Goal: Navigation & Orientation: Find specific page/section

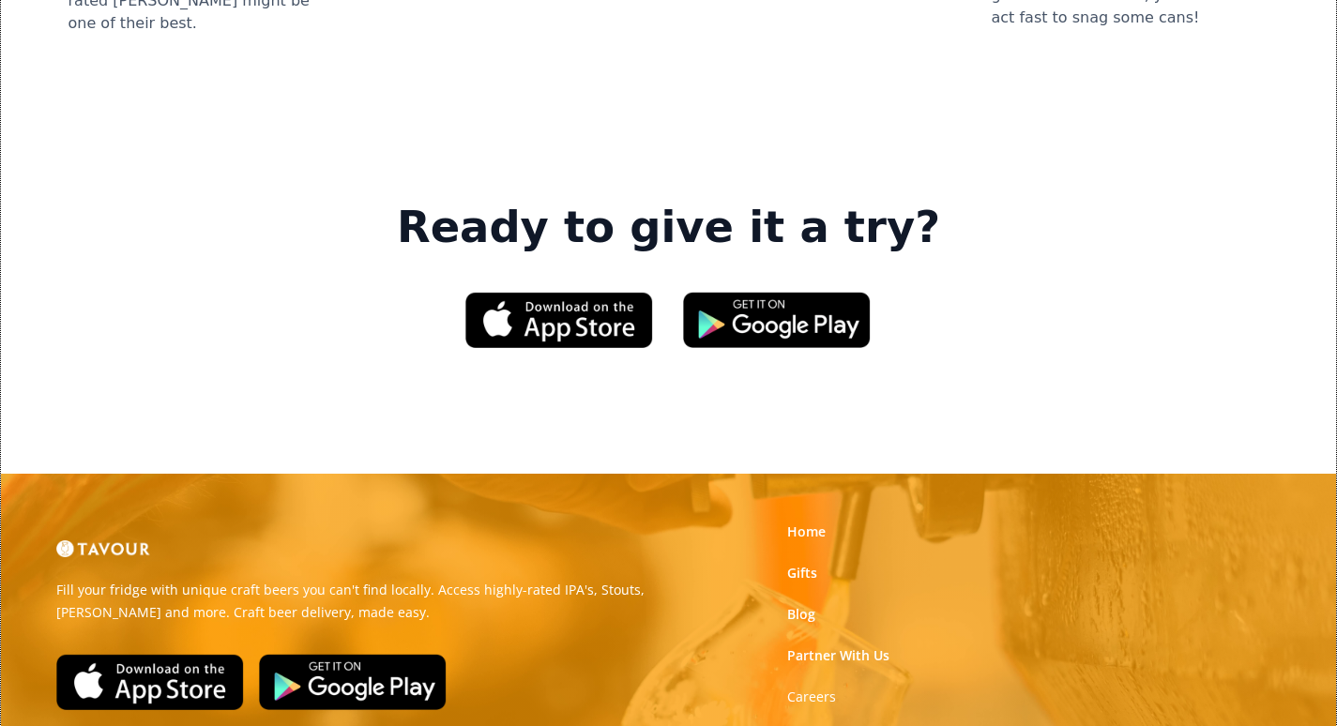
scroll to position [2909, 0]
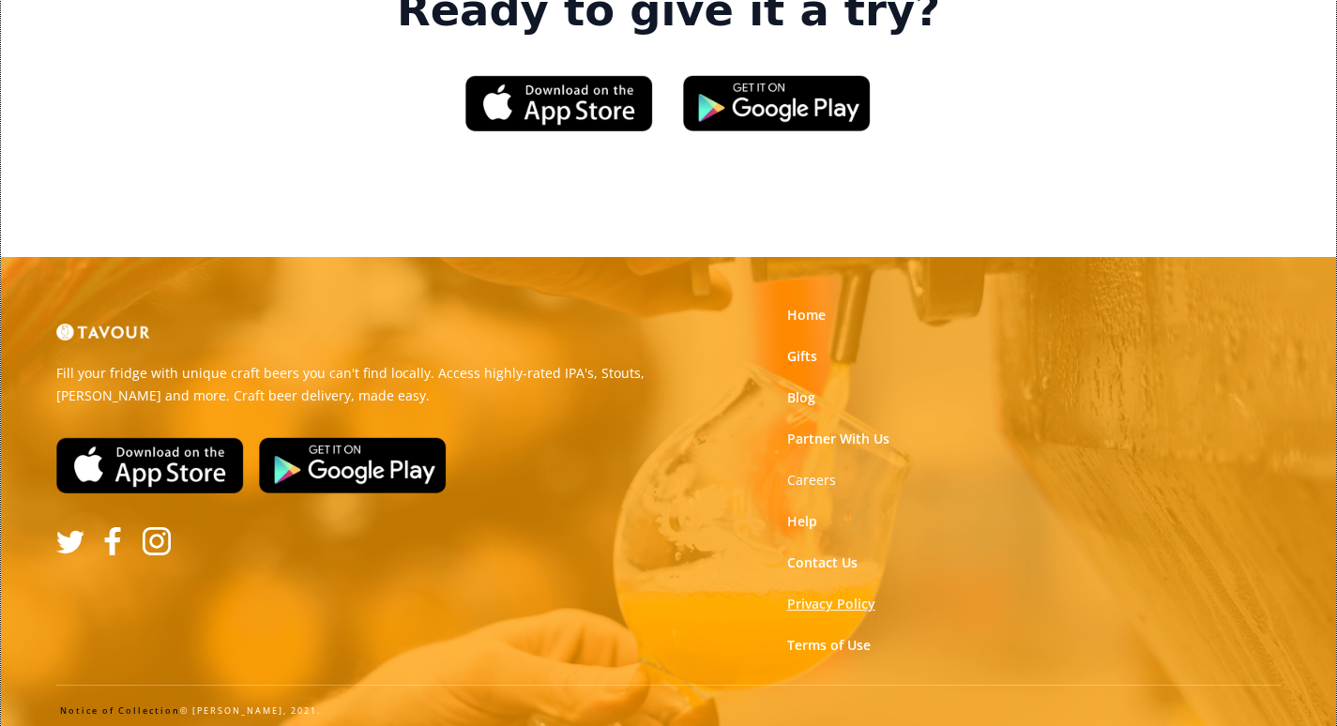
click at [830, 595] on link "Privacy Policy" at bounding box center [831, 604] width 88 height 19
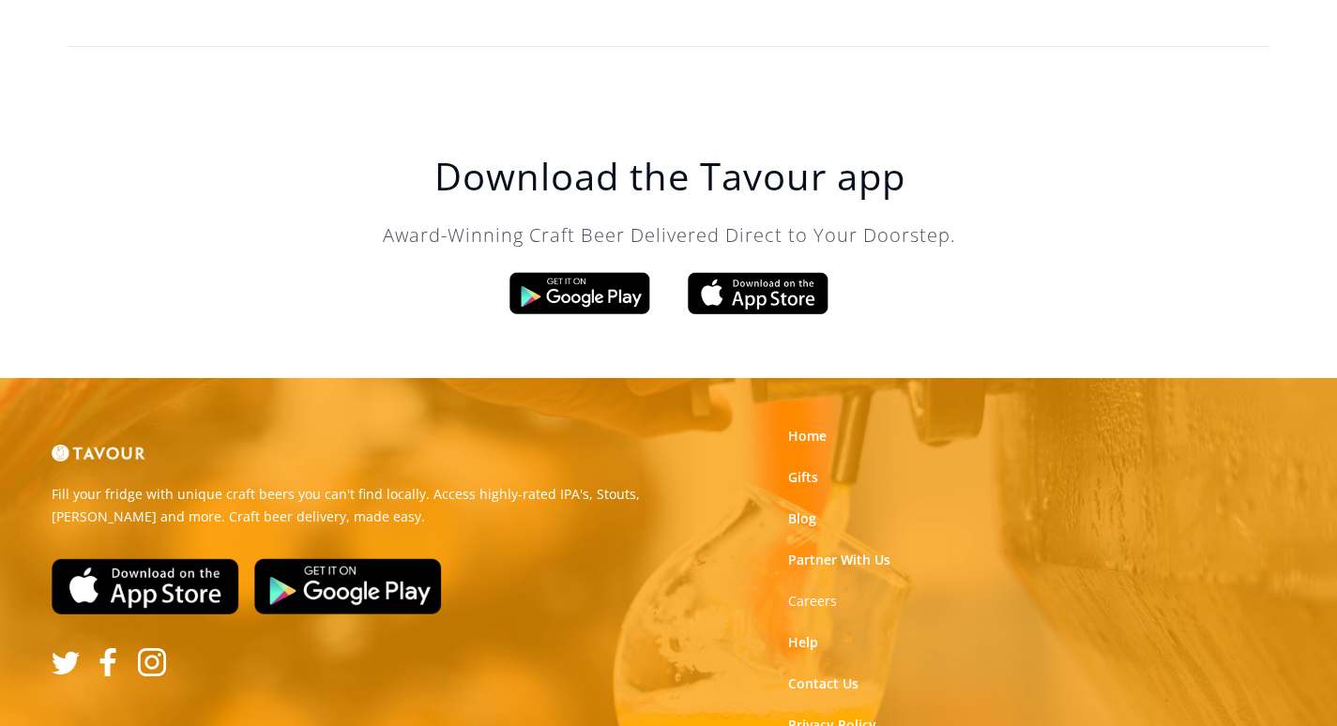
scroll to position [6031, 0]
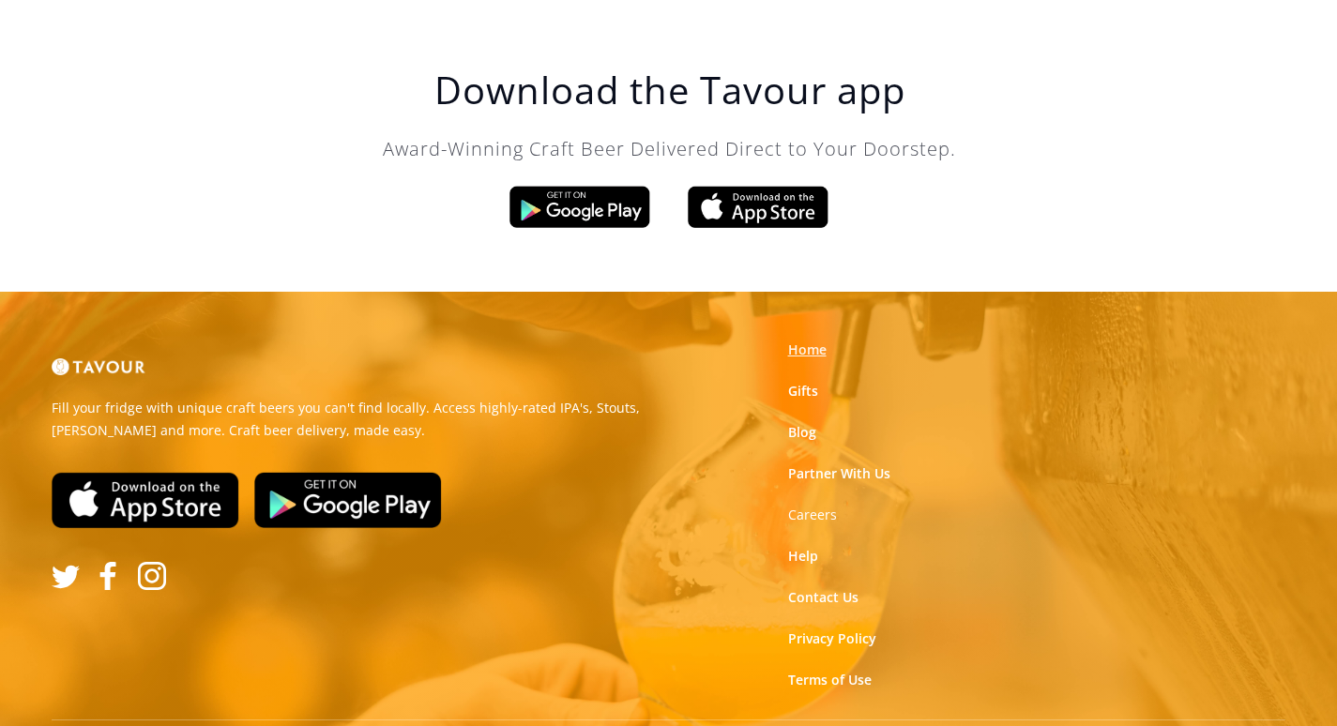
click at [807, 341] on link "Home" at bounding box center [807, 350] width 38 height 19
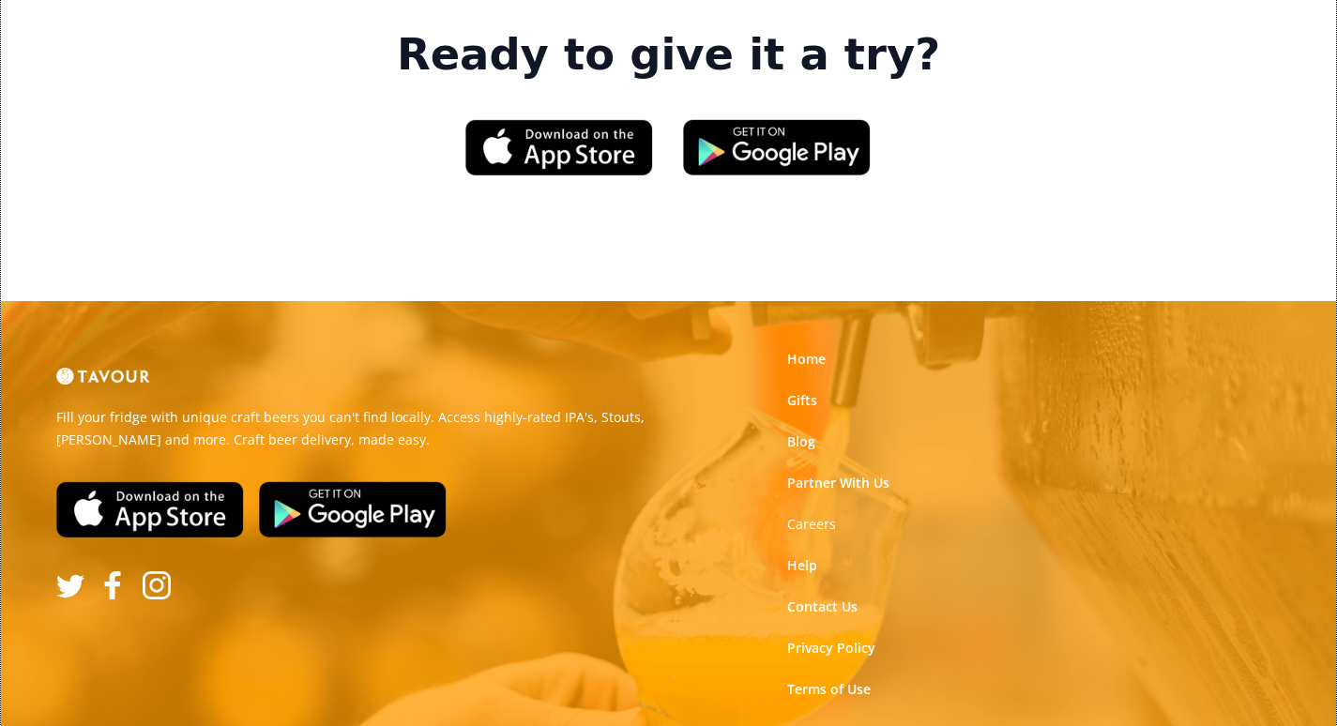
scroll to position [3009, 0]
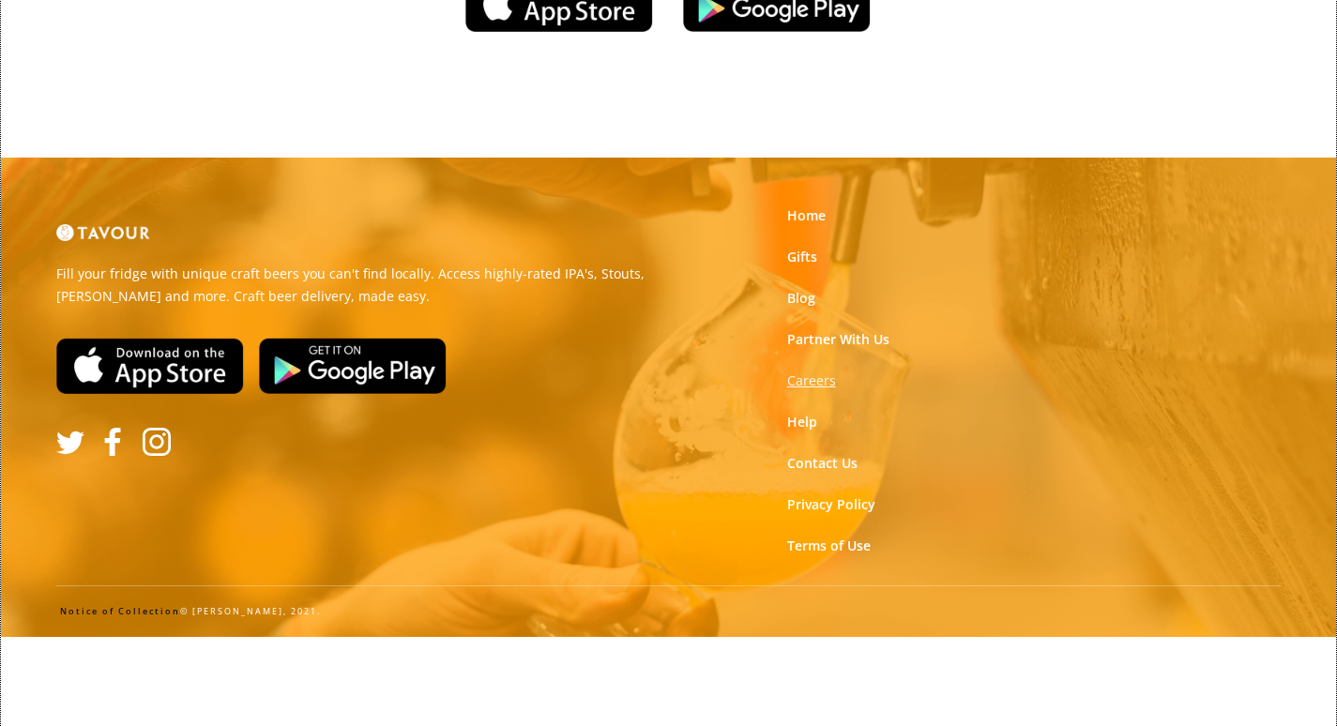
click at [793, 372] on strong "Careers" at bounding box center [811, 381] width 49 height 18
